Goal: Navigation & Orientation: Find specific page/section

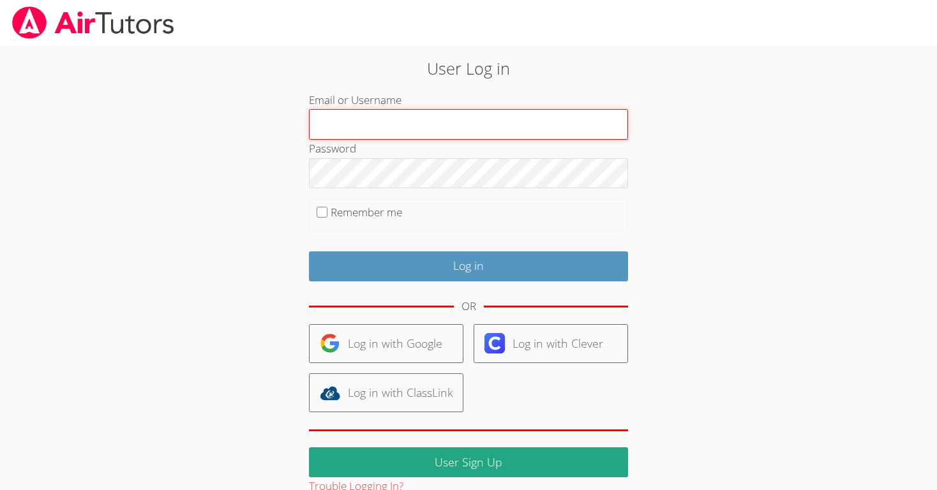
type input "jaelahw"
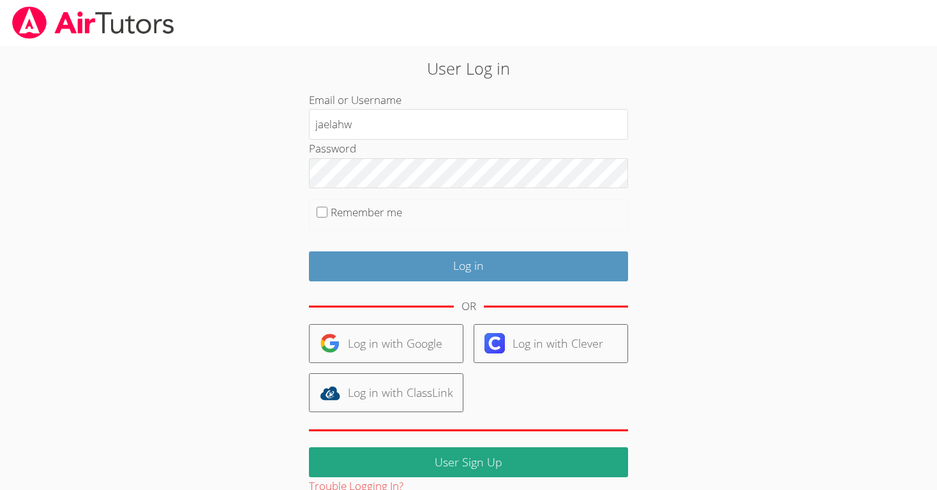
click at [378, 281] on form "Email or Username jaelahw Password Remember me Log in OR Log in with Google Log…" at bounding box center [468, 293] width 319 height 405
click at [369, 211] on label "Remember me" at bounding box center [366, 212] width 71 height 15
click at [327, 211] on input "Remember me" at bounding box center [321, 212] width 11 height 11
checkbox input "true"
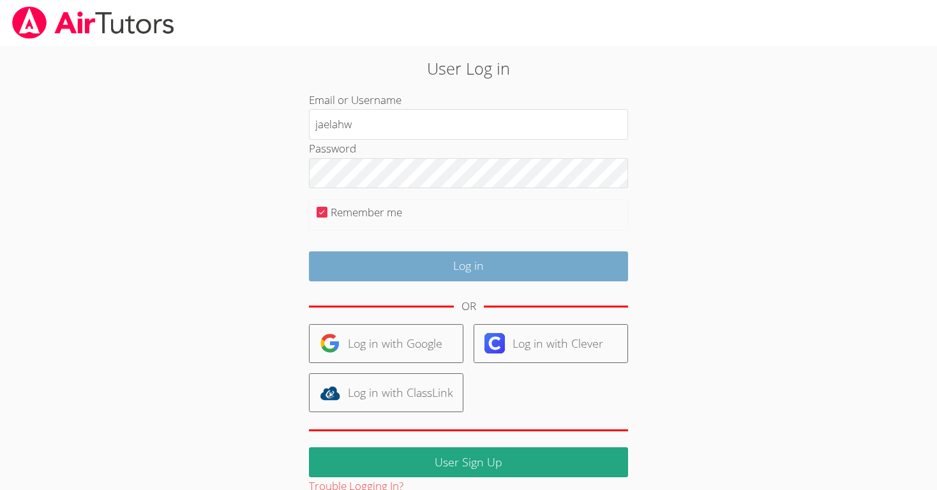
click at [376, 257] on input "Log in" at bounding box center [468, 266] width 319 height 30
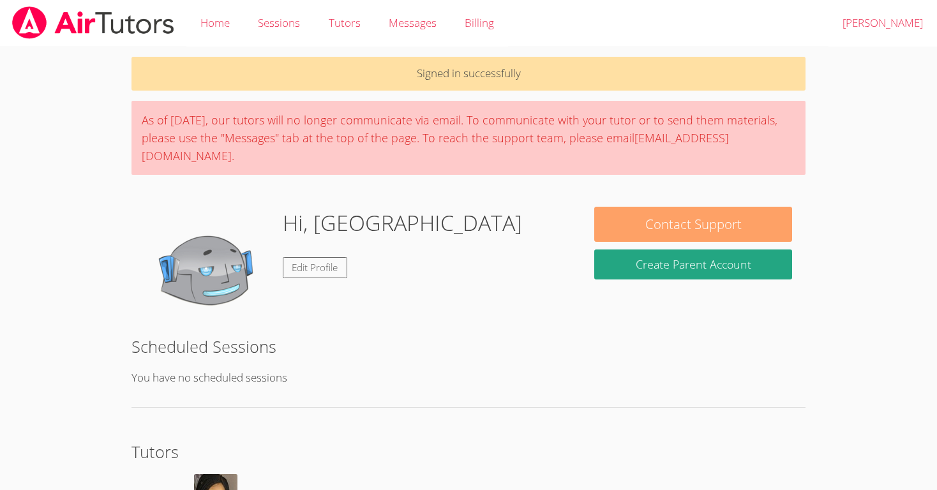
click at [634, 207] on button "Contact Support" at bounding box center [693, 224] width 198 height 35
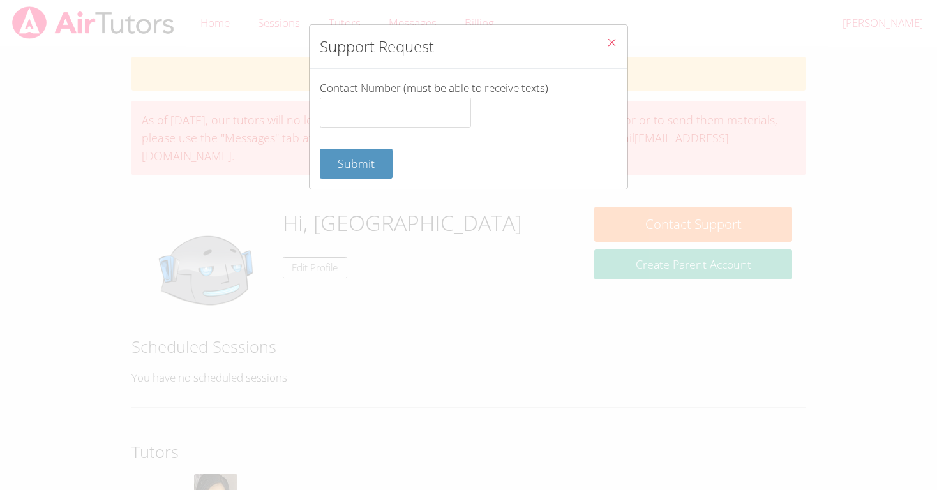
click at [623, 30] on button "Close" at bounding box center [611, 44] width 31 height 39
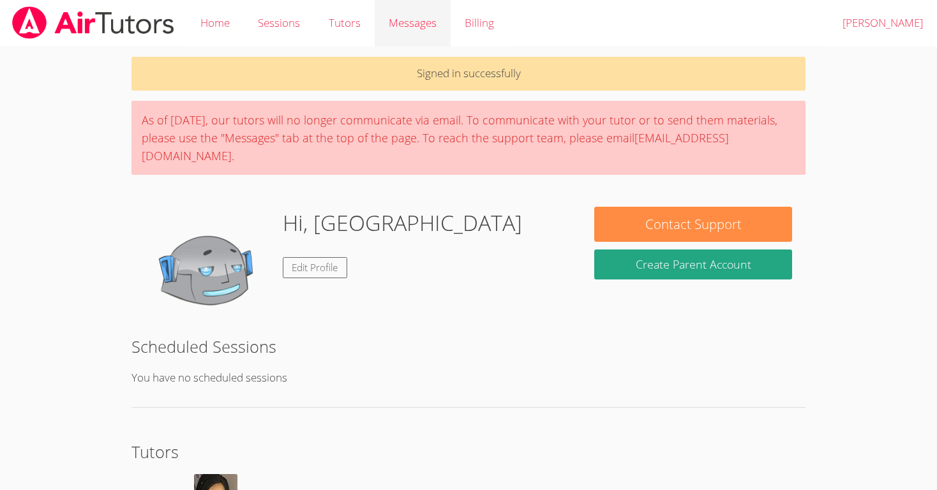
click at [418, 26] on span "Messages" at bounding box center [413, 22] width 48 height 15
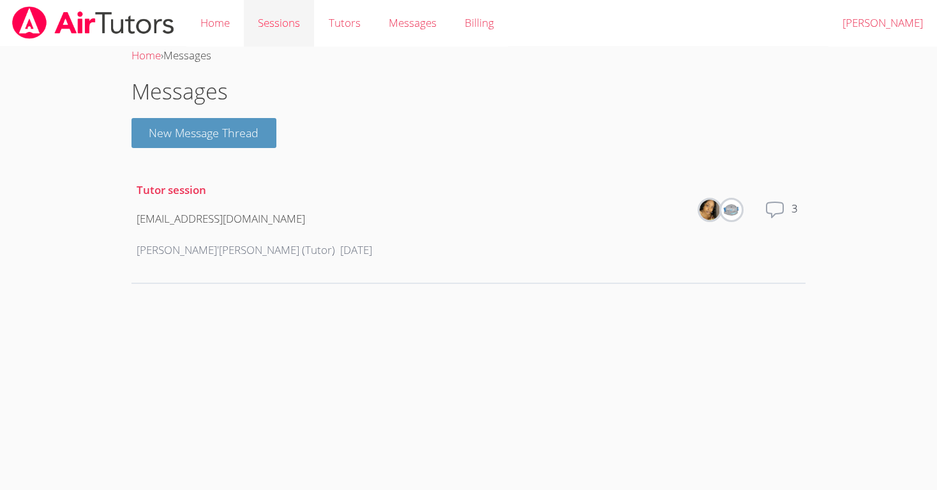
click at [306, 15] on link "Sessions" at bounding box center [279, 23] width 70 height 47
